Goal: Task Accomplishment & Management: Complete application form

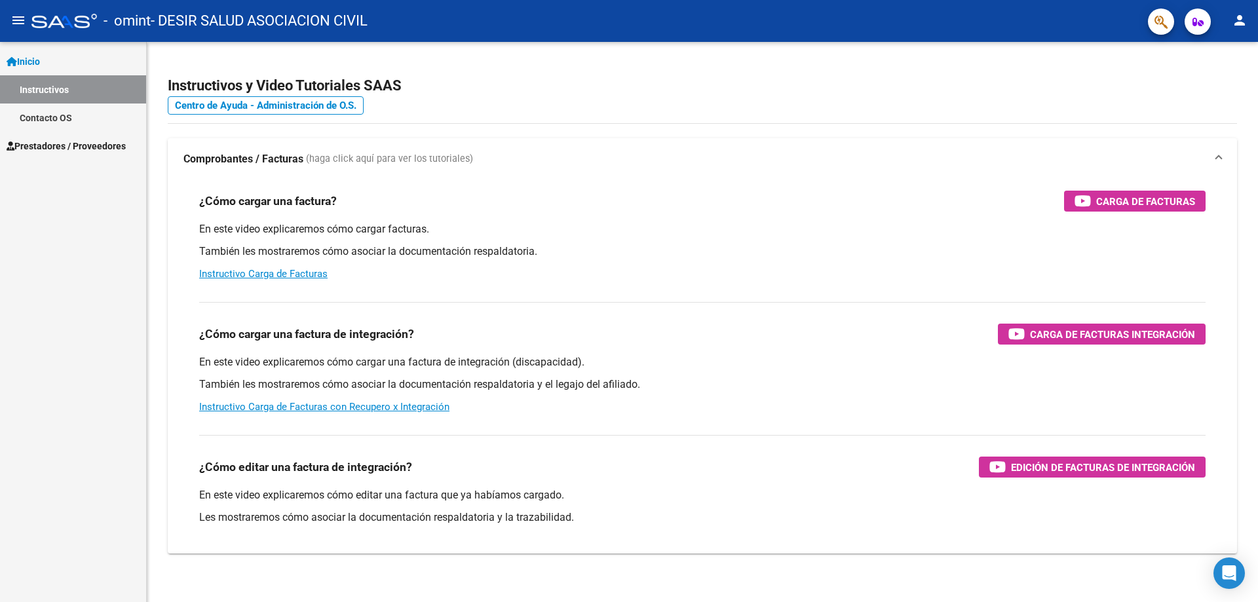
click at [78, 145] on span "Prestadores / Proveedores" at bounding box center [66, 146] width 119 height 14
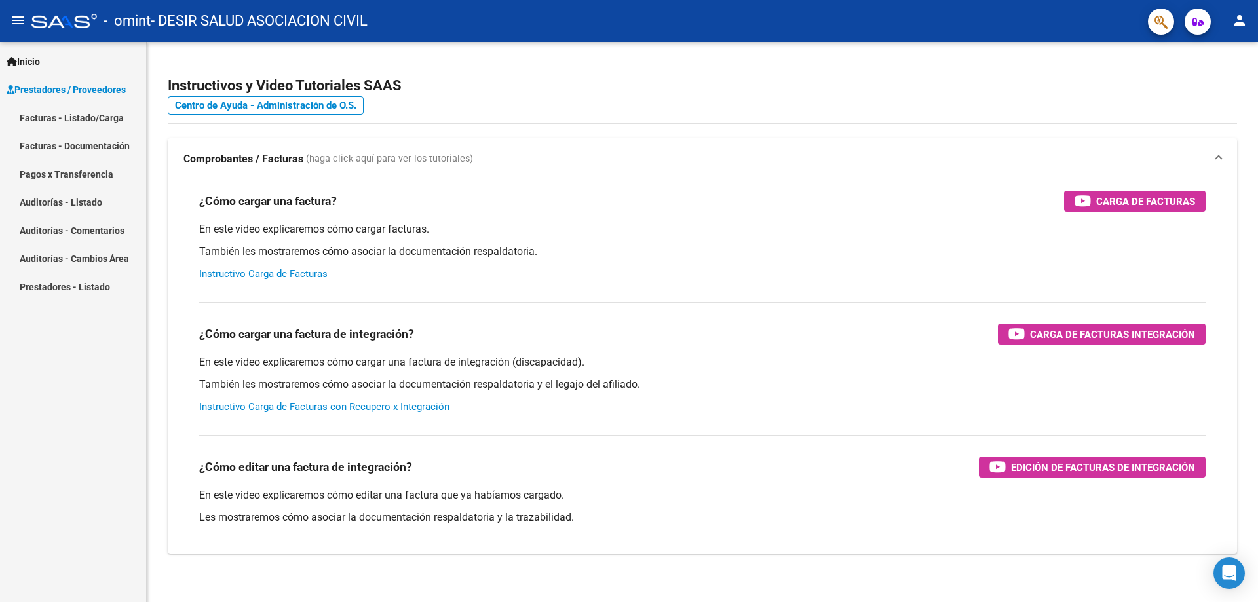
click at [65, 117] on link "Facturas - Listado/Carga" at bounding box center [73, 117] width 146 height 28
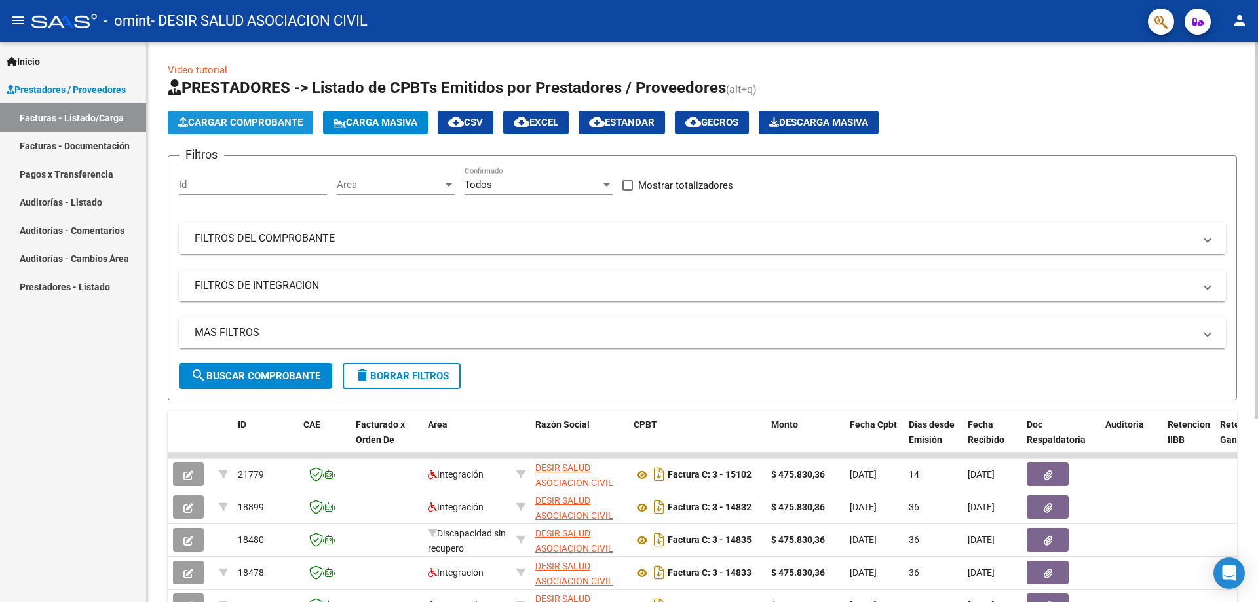
click at [227, 123] on span "Cargar Comprobante" at bounding box center [240, 123] width 124 height 12
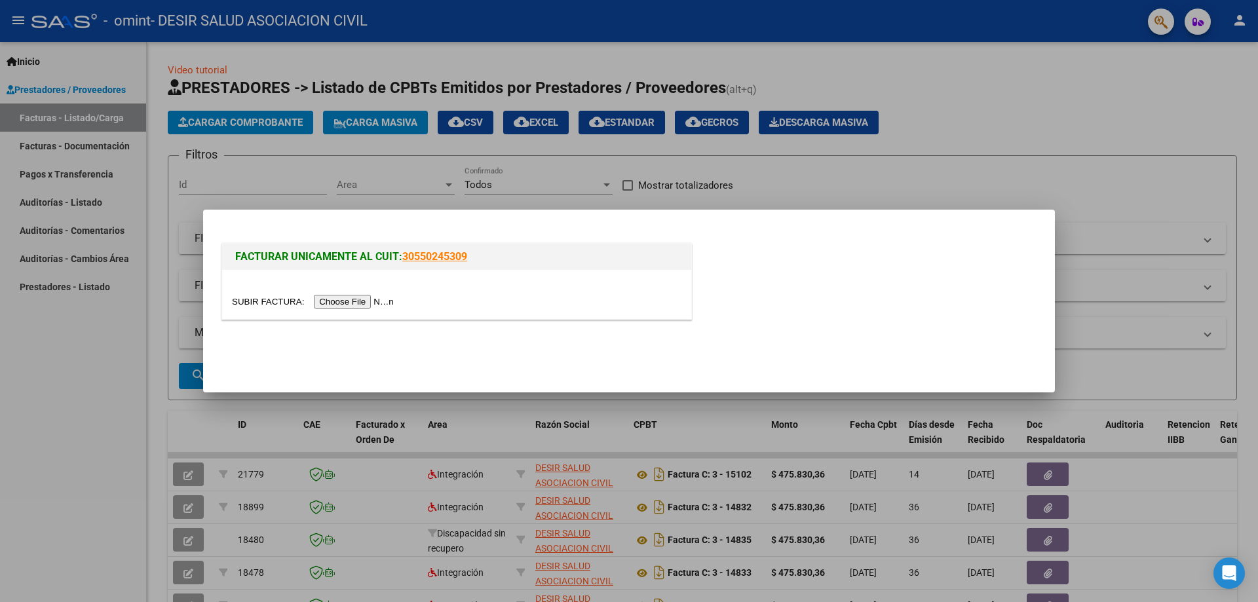
click at [360, 306] on input "file" at bounding box center [315, 302] width 166 height 14
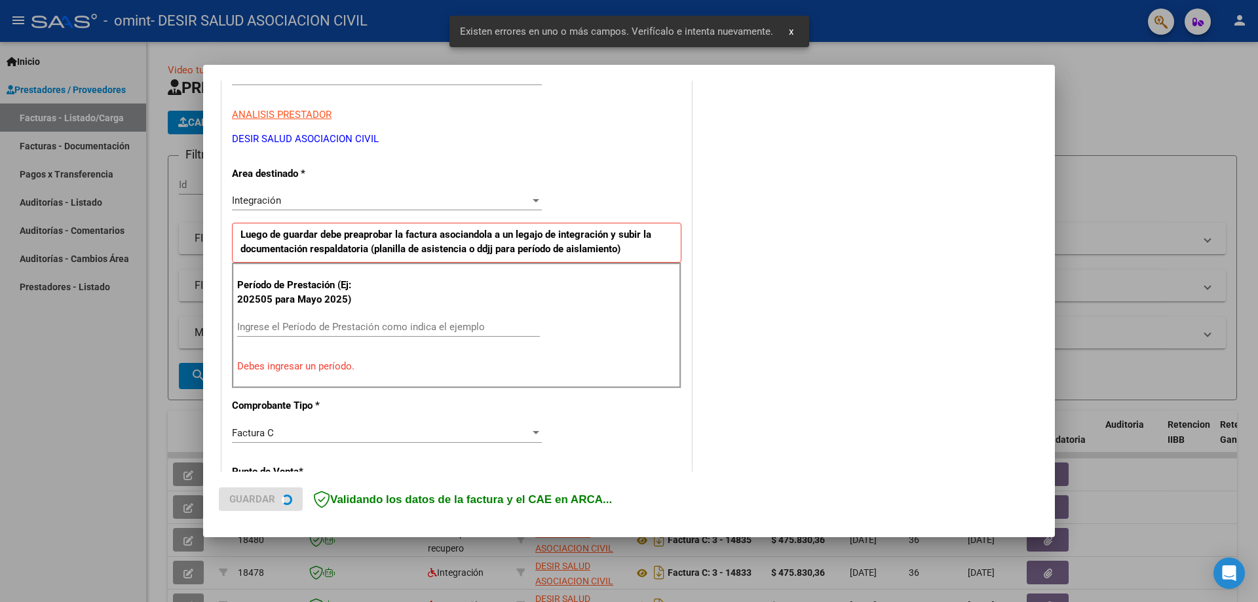
scroll to position [234, 0]
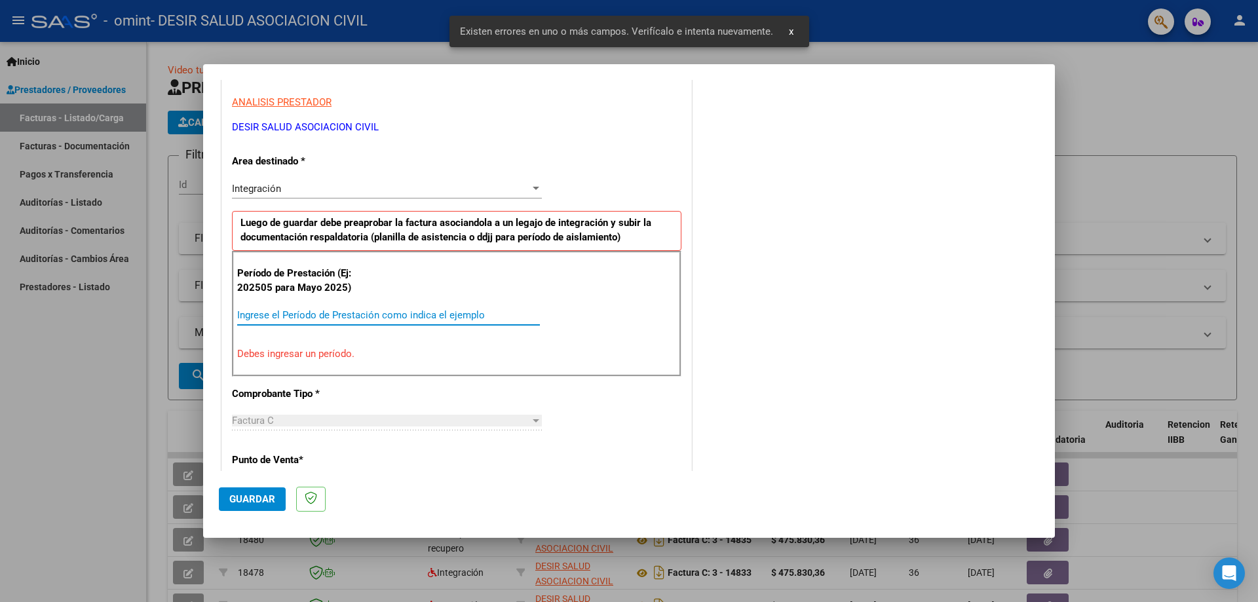
click at [282, 313] on input "Ingrese el Período de Prestación como indica el ejemplo" at bounding box center [388, 315] width 303 height 12
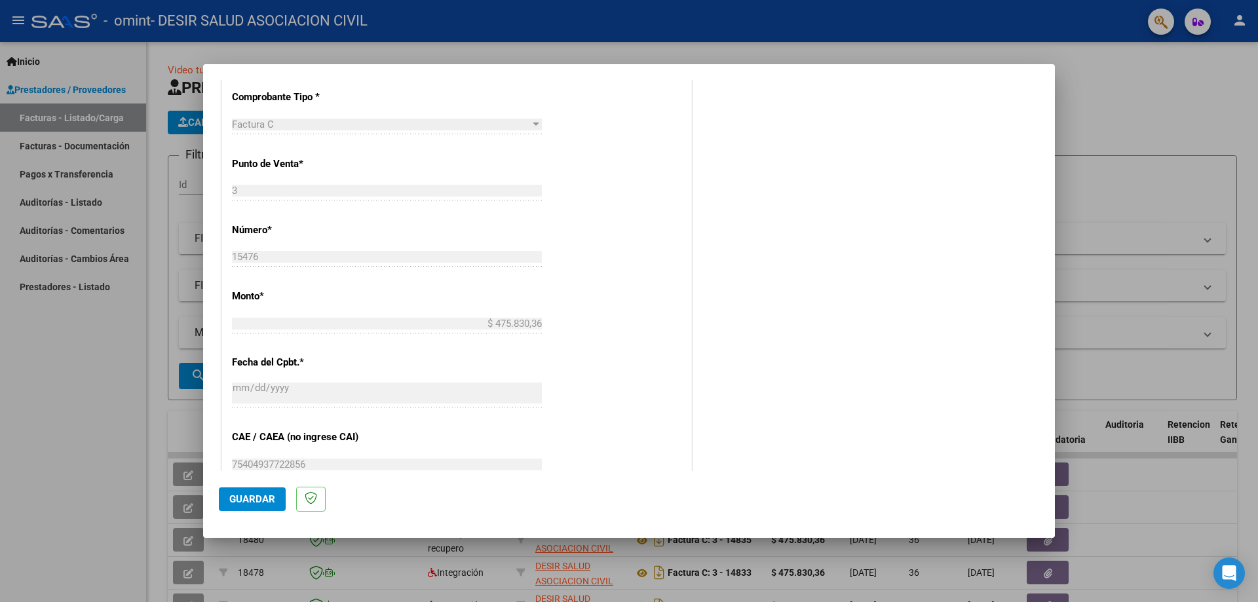
scroll to position [693, 0]
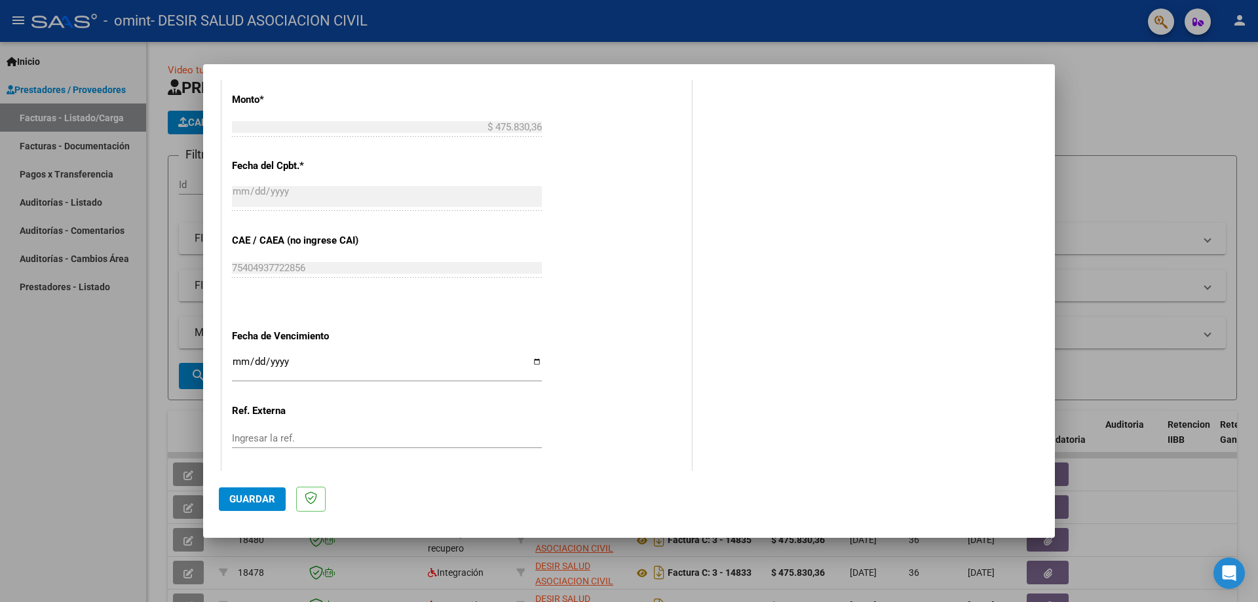
type input "202508"
click at [534, 361] on input "Ingresar la fecha" at bounding box center [387, 366] width 310 height 21
type input "[DATE]"
click at [272, 496] on span "Guardar" at bounding box center [252, 499] width 46 height 12
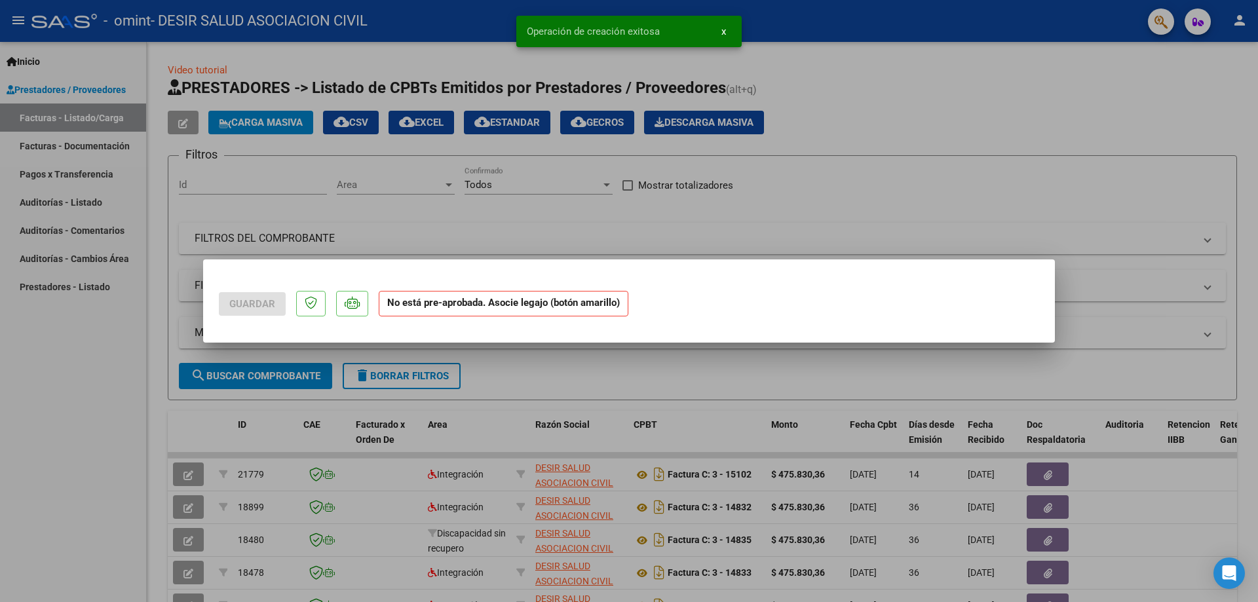
scroll to position [0, 0]
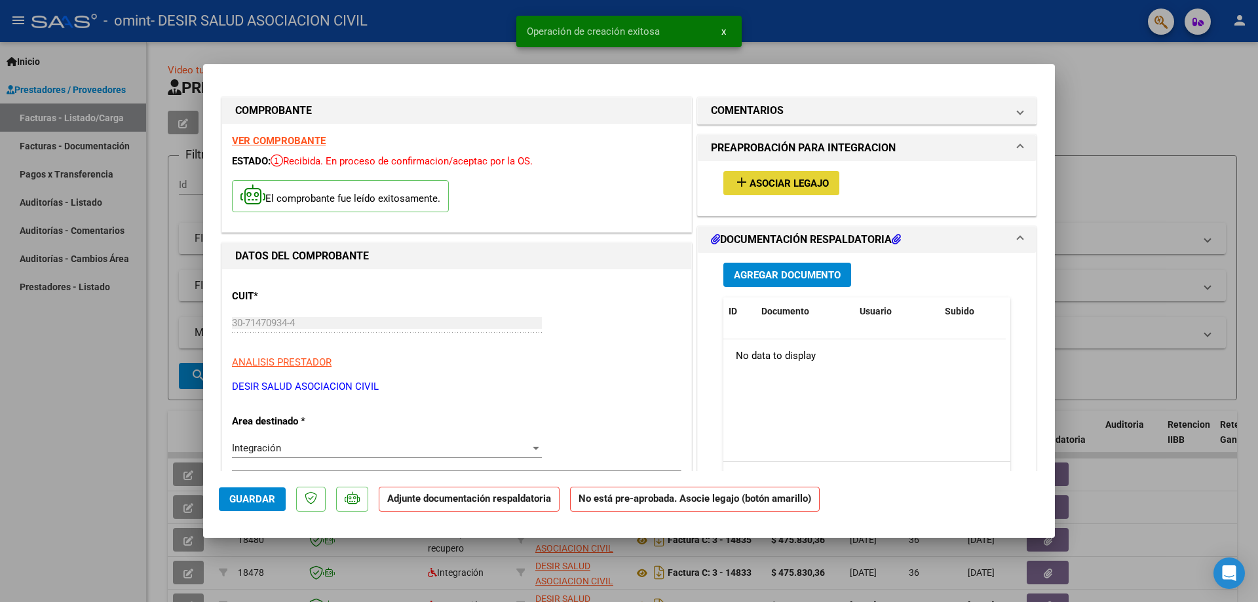
click at [811, 181] on span "Asociar Legajo" at bounding box center [788, 184] width 79 height 12
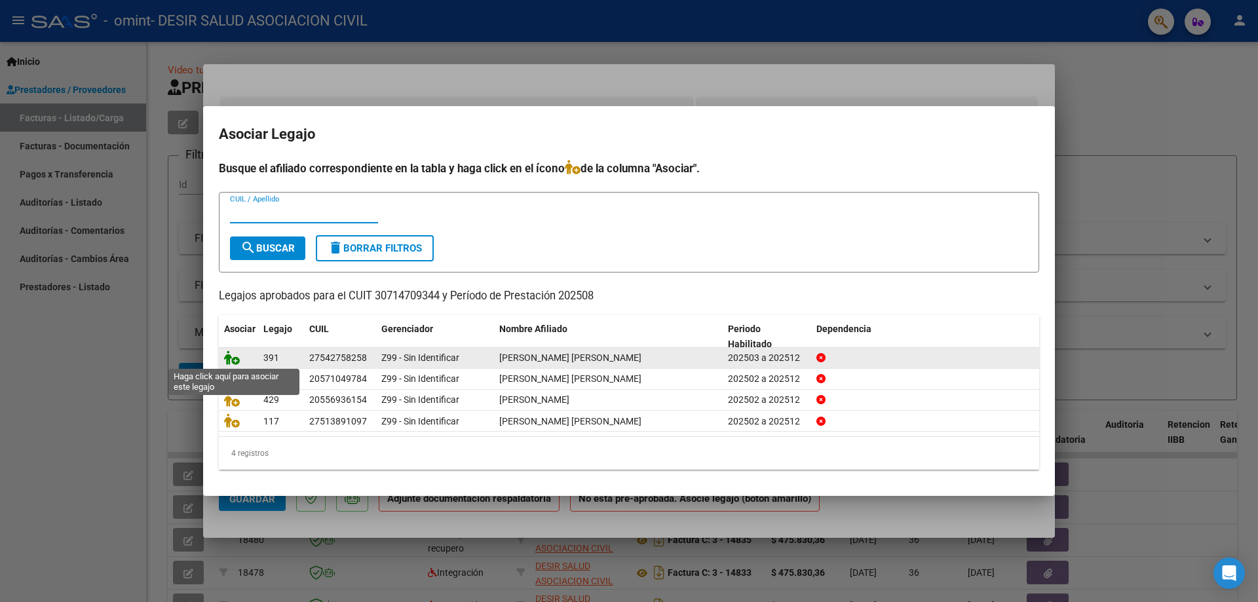
click at [232, 360] on icon at bounding box center [232, 357] width 16 height 14
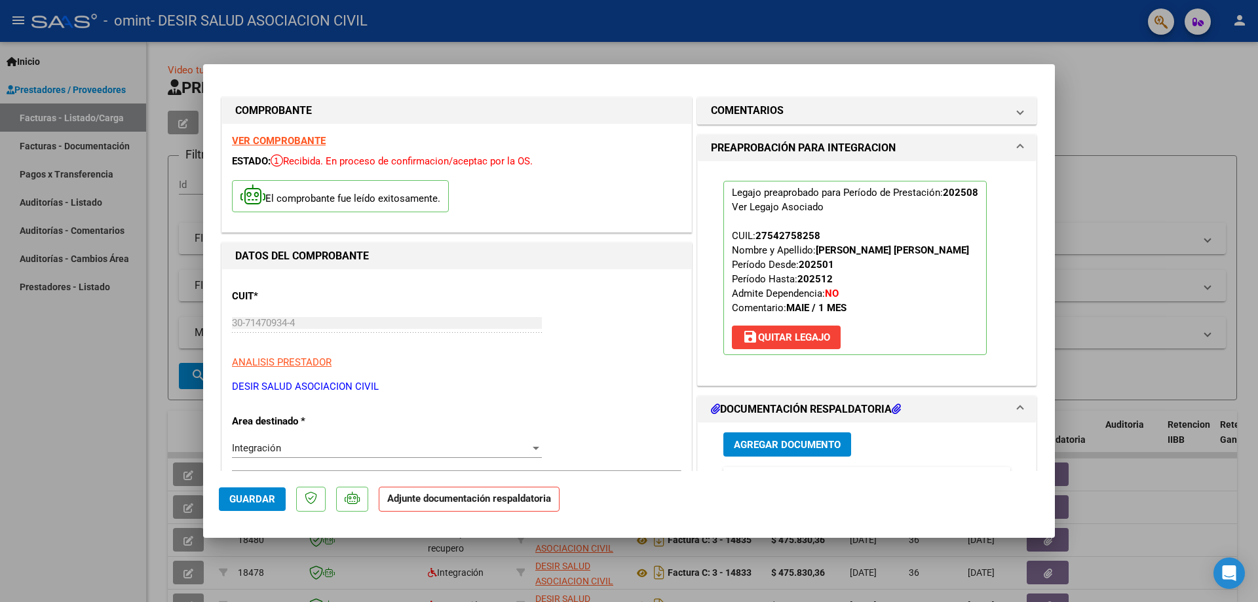
click at [755, 442] on span "Agregar Documento" at bounding box center [787, 445] width 107 height 12
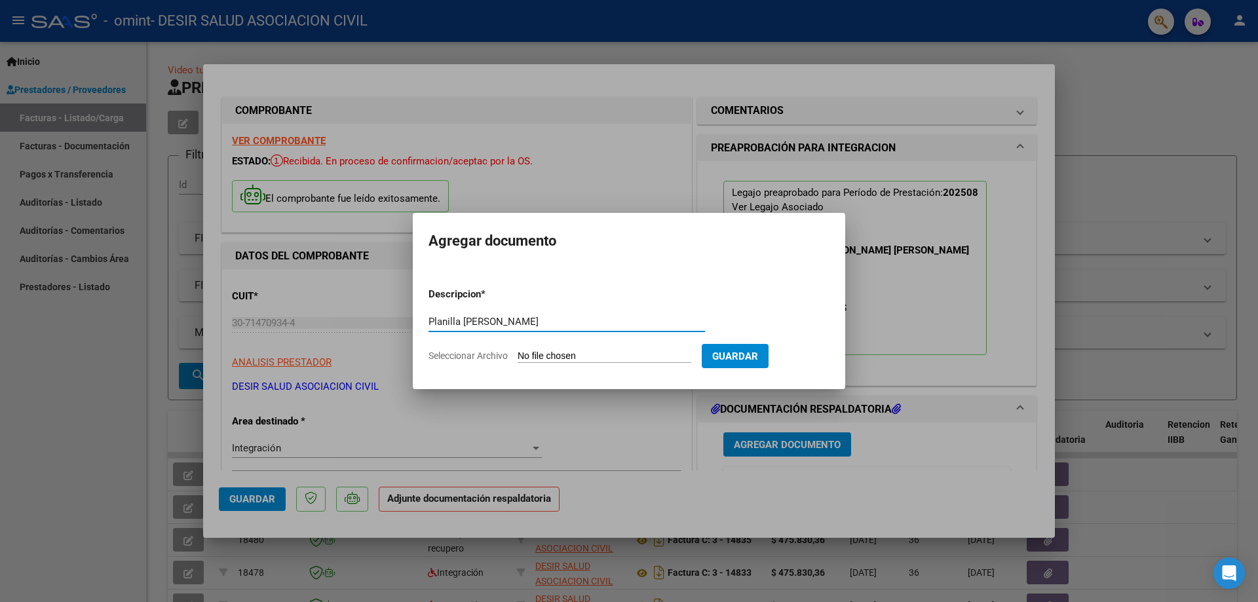
type input "Planilla [PERSON_NAME]"
click at [540, 359] on input "Seleccionar Archivo" at bounding box center [604, 356] width 174 height 12
type input "C:\fakepath\[PERSON_NAME]- ok 8.pdf"
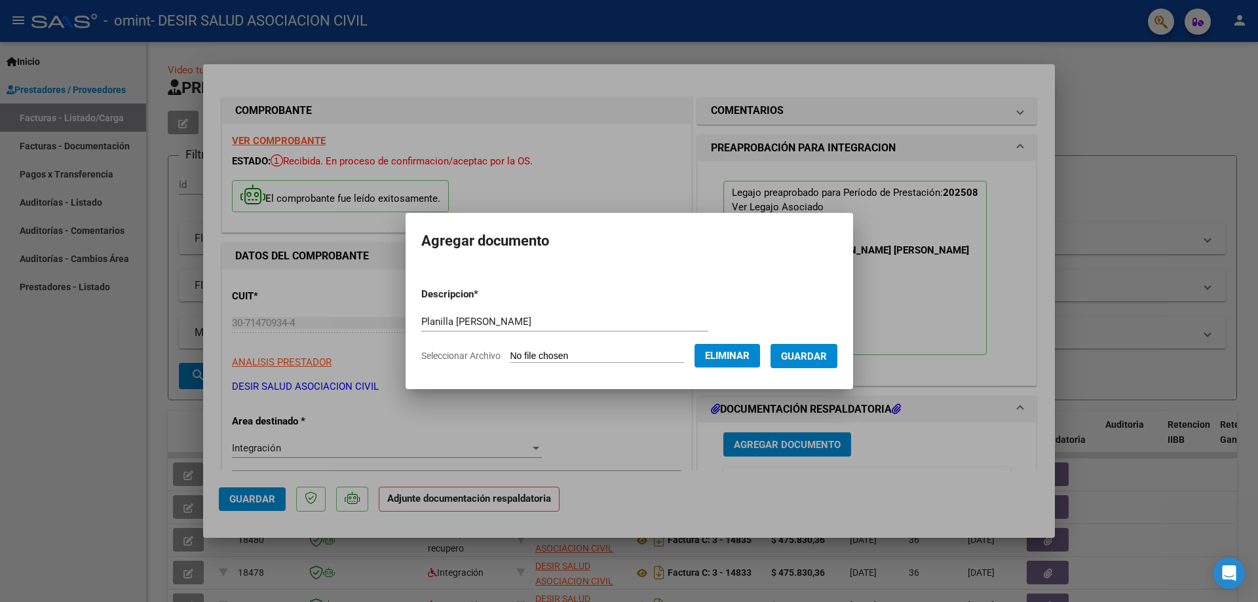
click at [827, 350] on span "Guardar" at bounding box center [804, 356] width 46 height 12
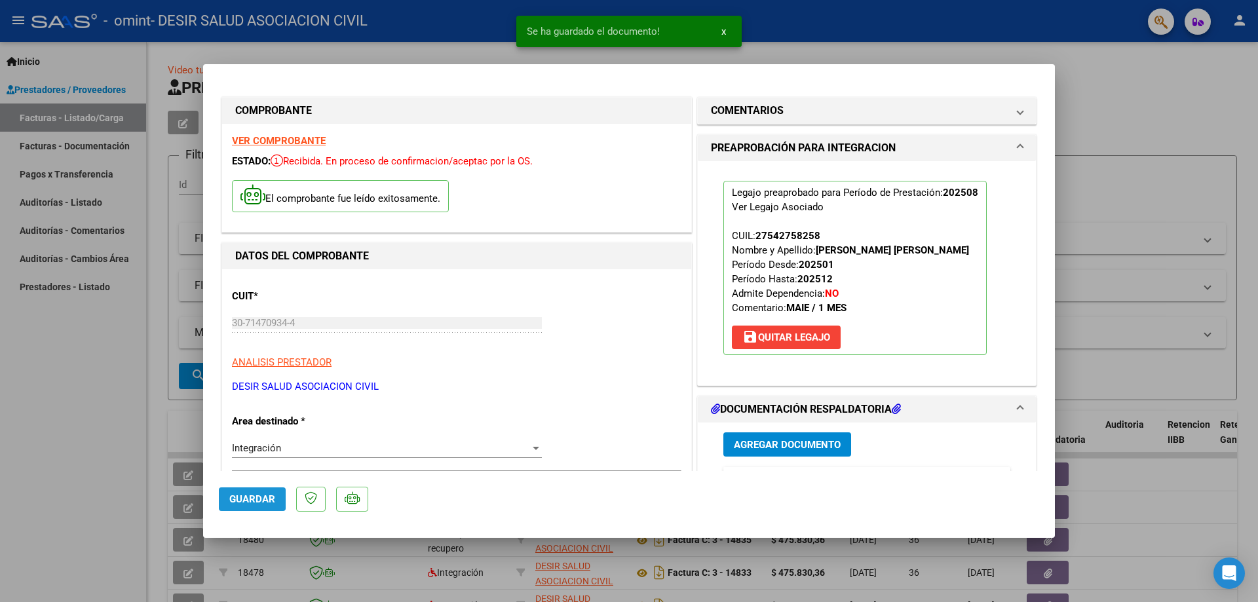
click at [265, 497] on span "Guardar" at bounding box center [252, 499] width 46 height 12
click at [254, 497] on span "Guardar" at bounding box center [252, 499] width 46 height 12
